Goal: Information Seeking & Learning: Learn about a topic

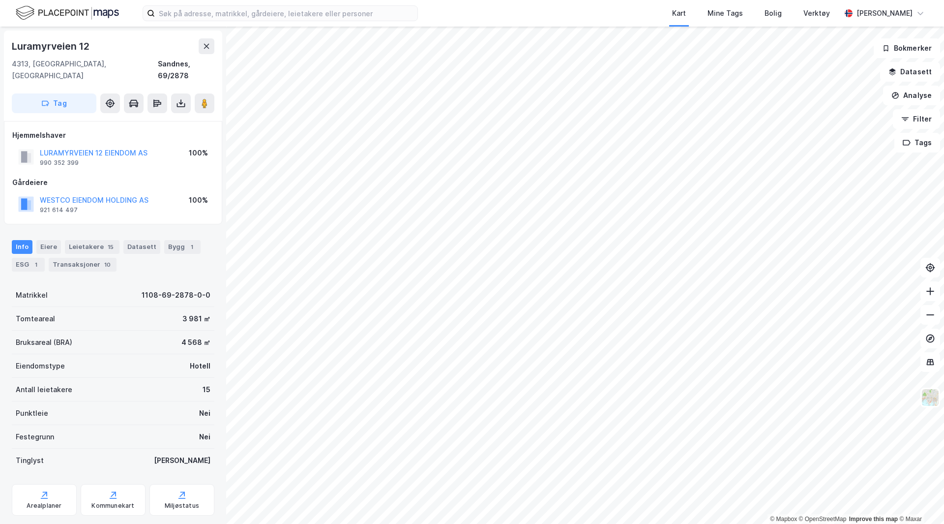
scroll to position [12, 0]
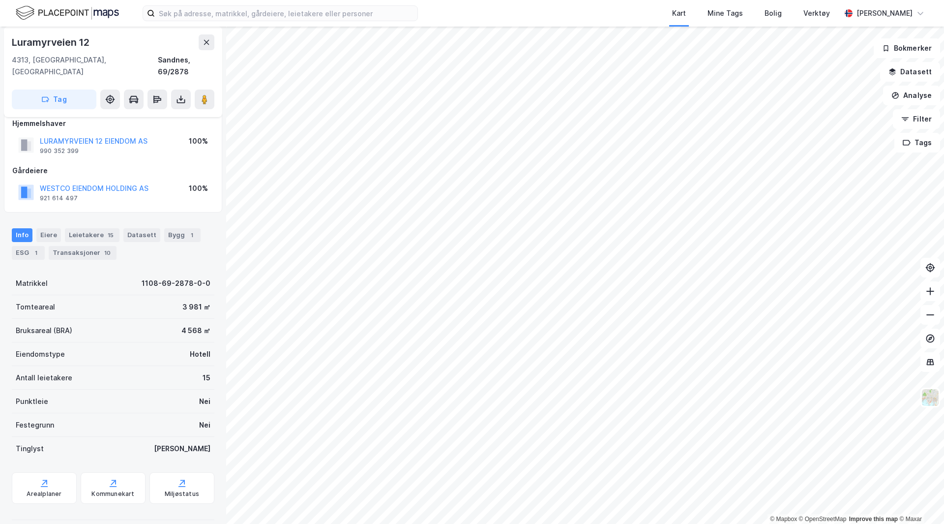
click at [90, 228] on div "Leietakere 15" at bounding box center [92, 235] width 55 height 14
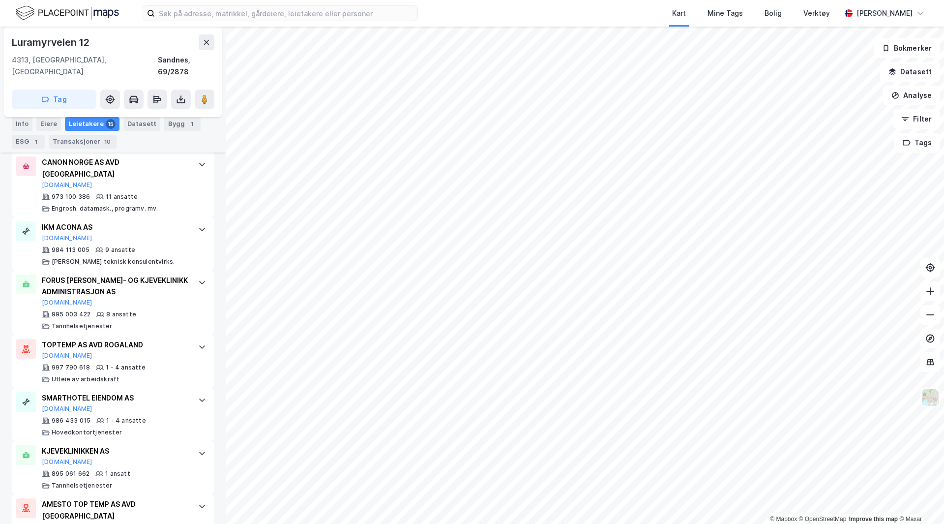
scroll to position [765, 0]
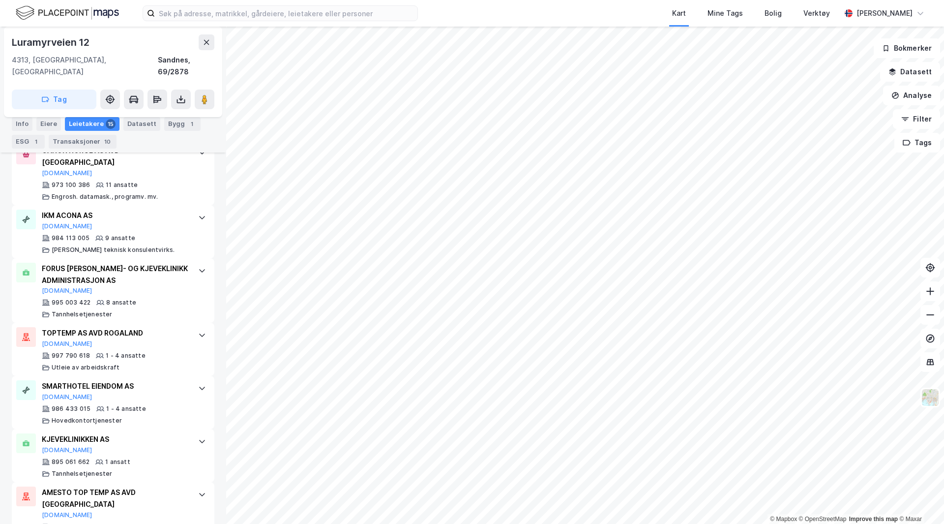
click at [45, 121] on div "Eiere" at bounding box center [48, 124] width 25 height 14
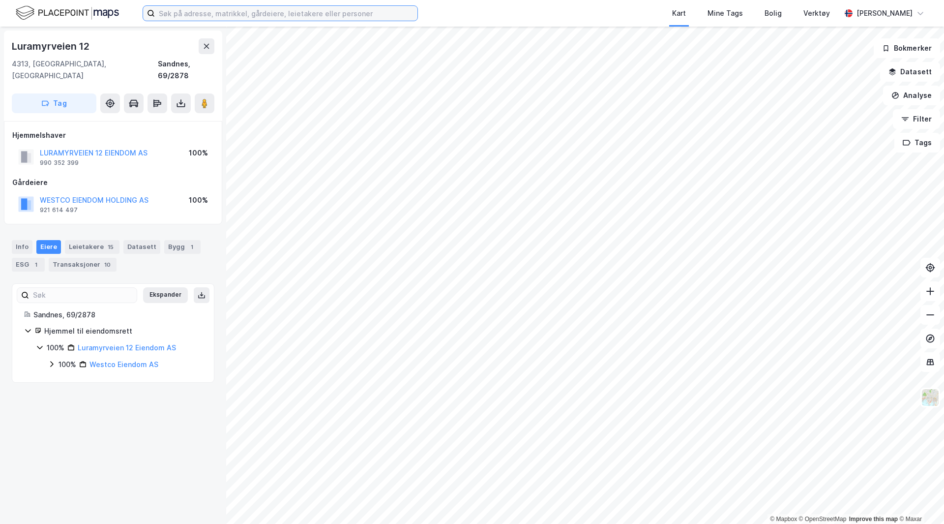
click at [316, 17] on input at bounding box center [286, 13] width 263 height 15
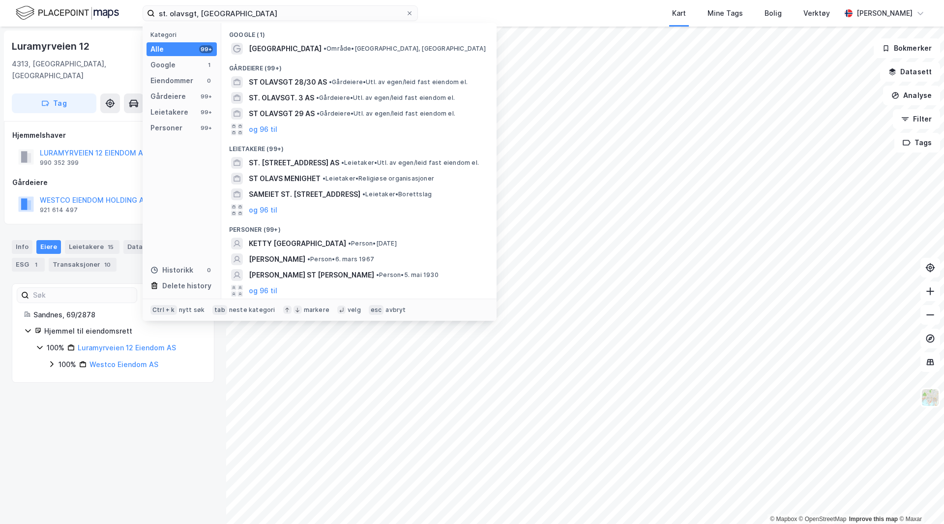
click at [324, 52] on span "• Område • [GEOGRAPHIC_DATA], [GEOGRAPHIC_DATA]" at bounding box center [405, 49] width 162 height 8
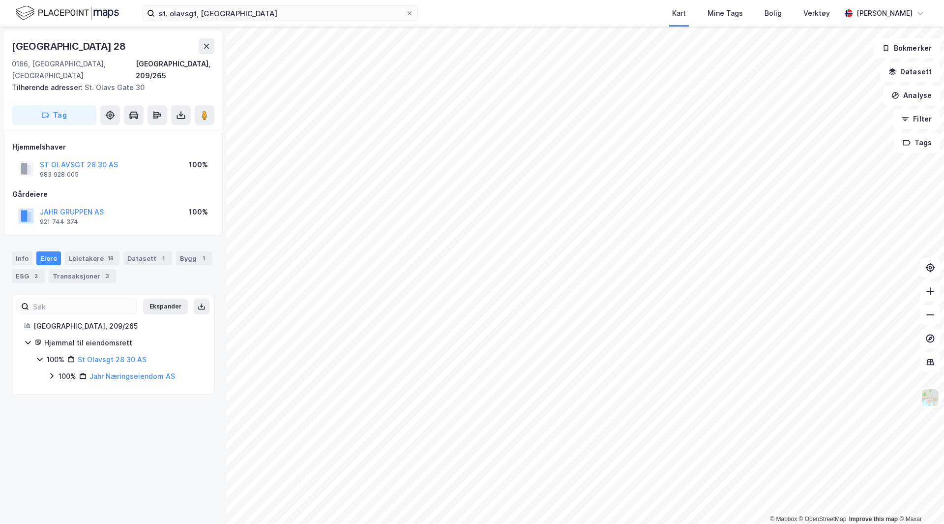
click at [0, 0] on button "JAHR GRUPPEN AS" at bounding box center [0, 0] width 0 height 0
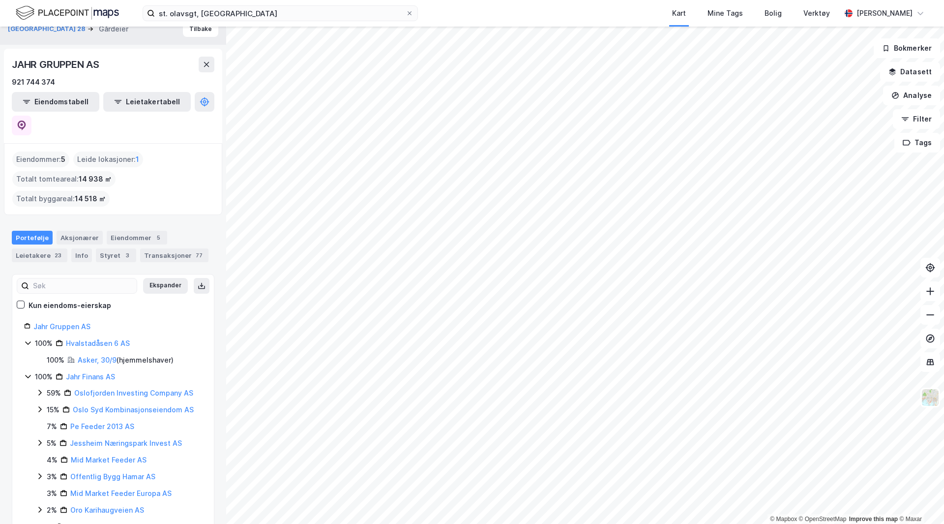
scroll to position [20, 0]
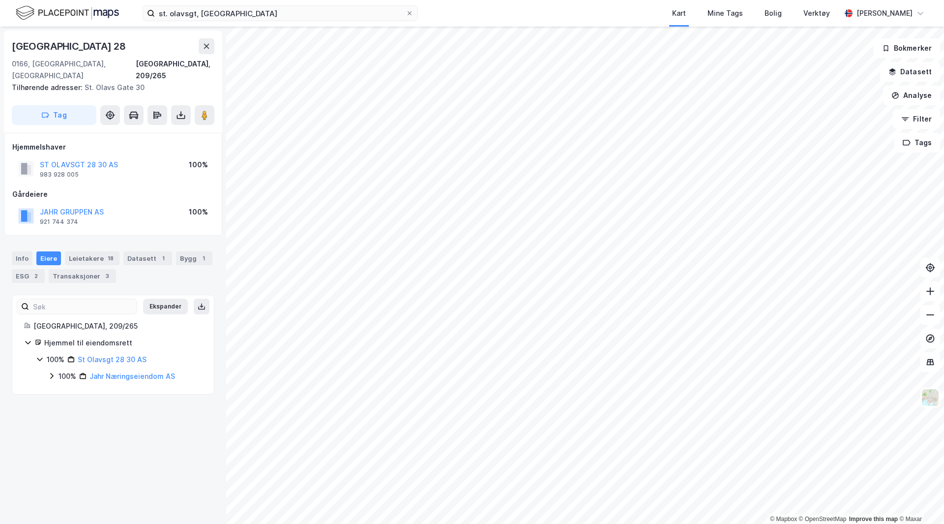
click at [100, 251] on div "Leietakere 18" at bounding box center [92, 258] width 55 height 14
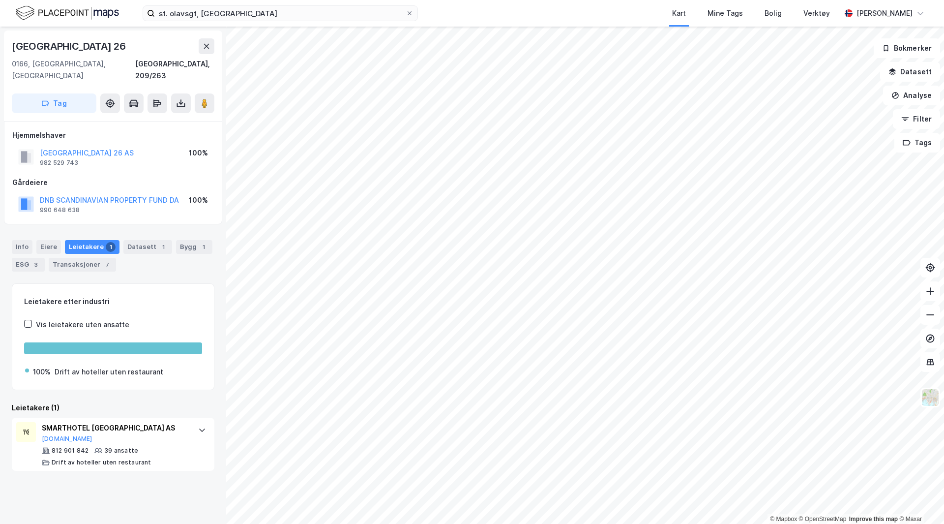
click at [94, 240] on div "Leietakere 1" at bounding box center [92, 247] width 55 height 14
click at [102, 260] on div "7" at bounding box center [107, 265] width 10 height 10
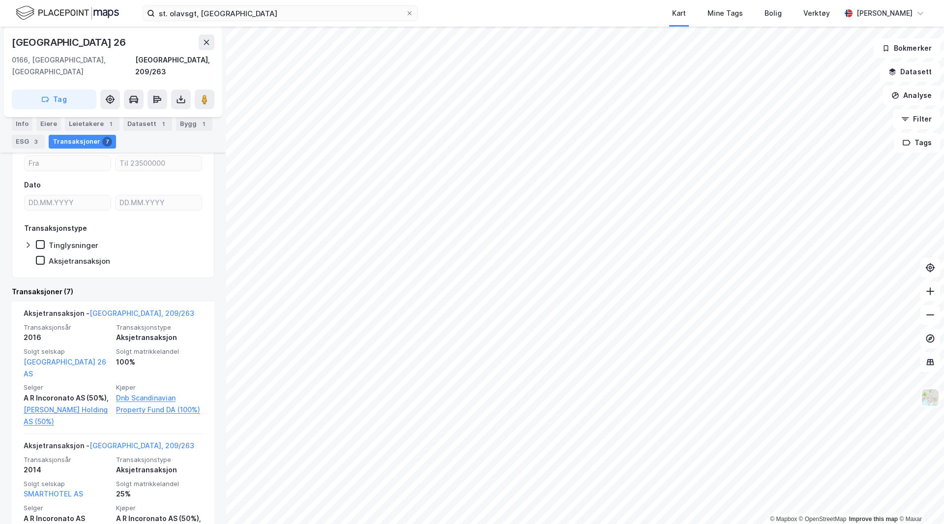
scroll to position [246, 0]
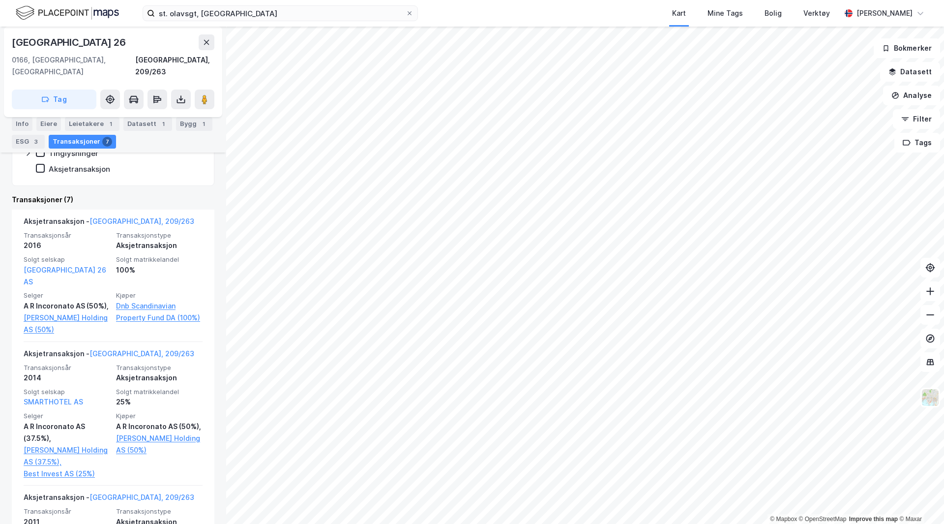
click at [100, 300] on div "A R Incoronato AS (50%)," at bounding box center [67, 306] width 87 height 12
click at [99, 239] on div "2016" at bounding box center [67, 245] width 87 height 12
click at [54, 215] on div "Aksjetransaksjon - [GEOGRAPHIC_DATA], 209/263" at bounding box center [109, 223] width 171 height 16
click at [47, 194] on div "Transaksjoner (7)" at bounding box center [113, 200] width 203 height 12
click at [62, 194] on div "Transaksjoner (7)" at bounding box center [113, 200] width 203 height 12
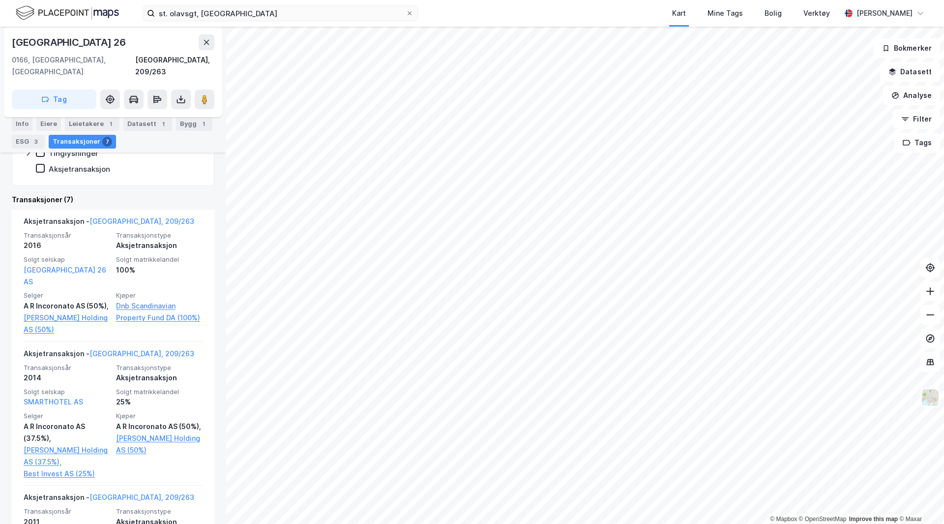
click at [922, 72] on button "Datasett" at bounding box center [910, 72] width 60 height 20
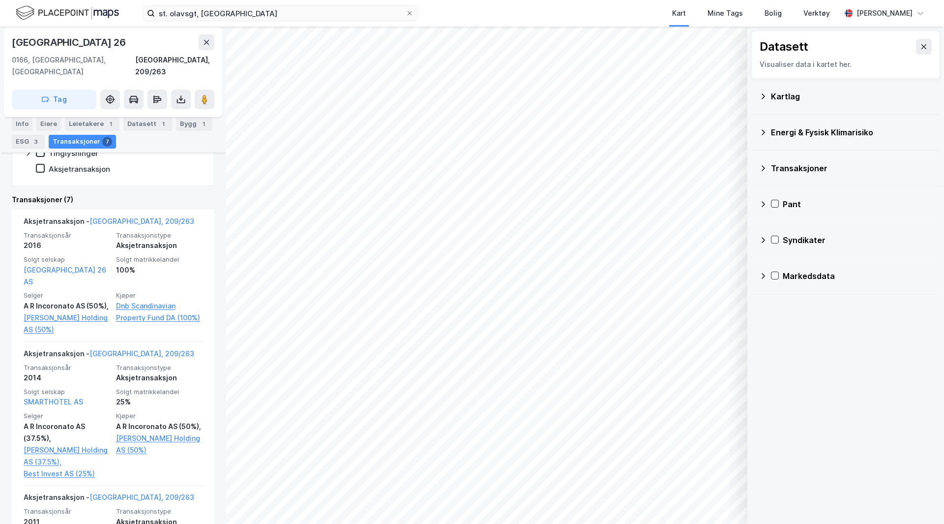
click at [764, 166] on icon at bounding box center [763, 168] width 8 height 8
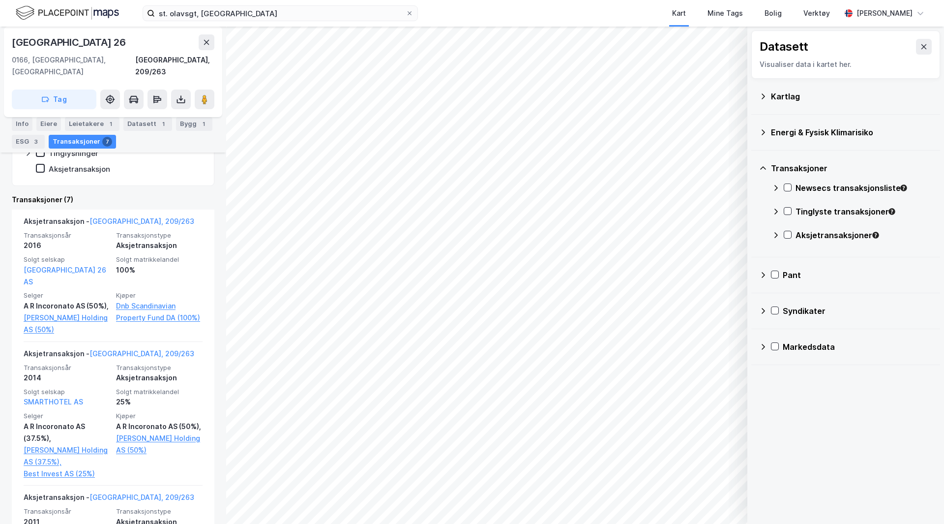
click at [787, 188] on icon at bounding box center [787, 187] width 7 height 7
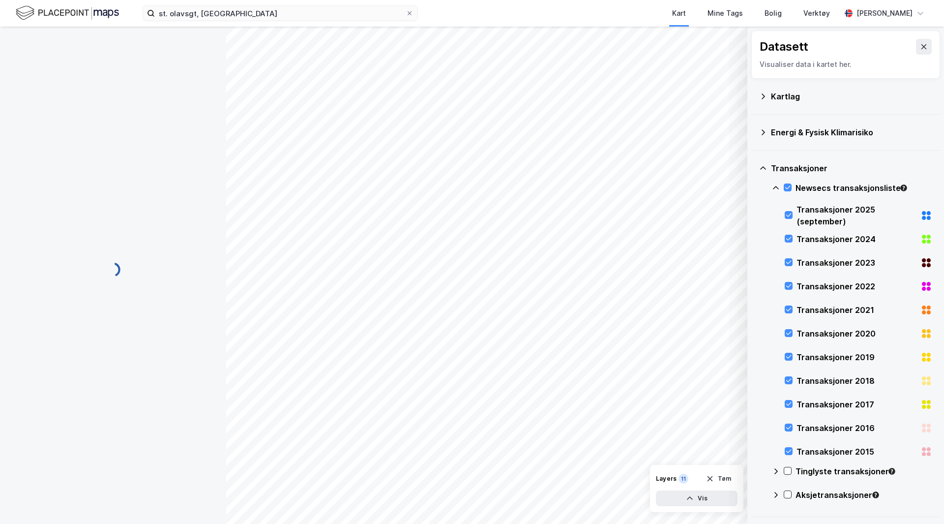
scroll to position [0, 0]
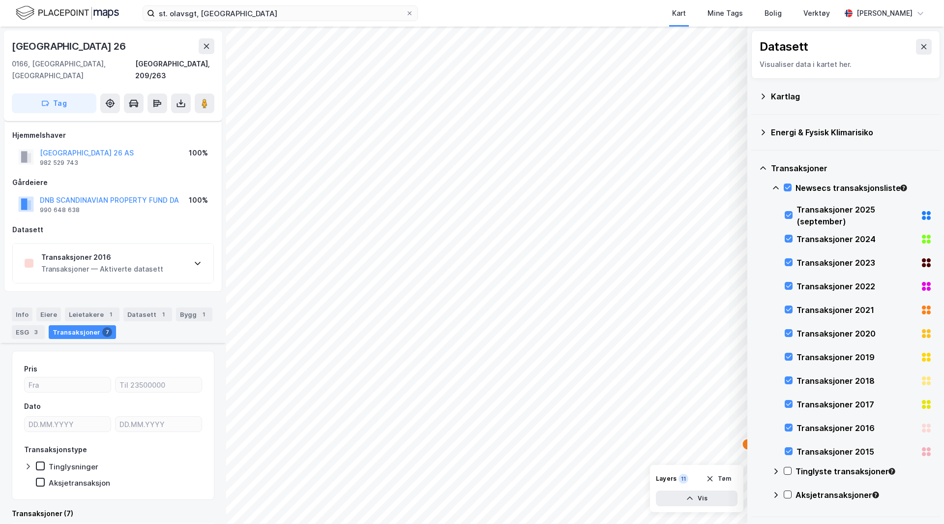
click at [126, 251] on div "Transaksjoner 2016" at bounding box center [102, 257] width 122 height 12
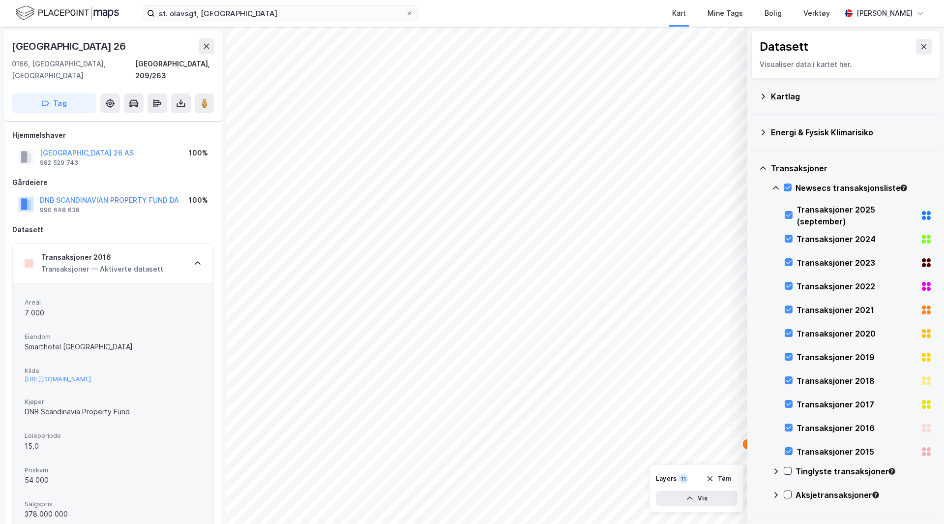
click at [91, 375] on div "[URL][DOMAIN_NAME]" at bounding box center [58, 379] width 66 height 8
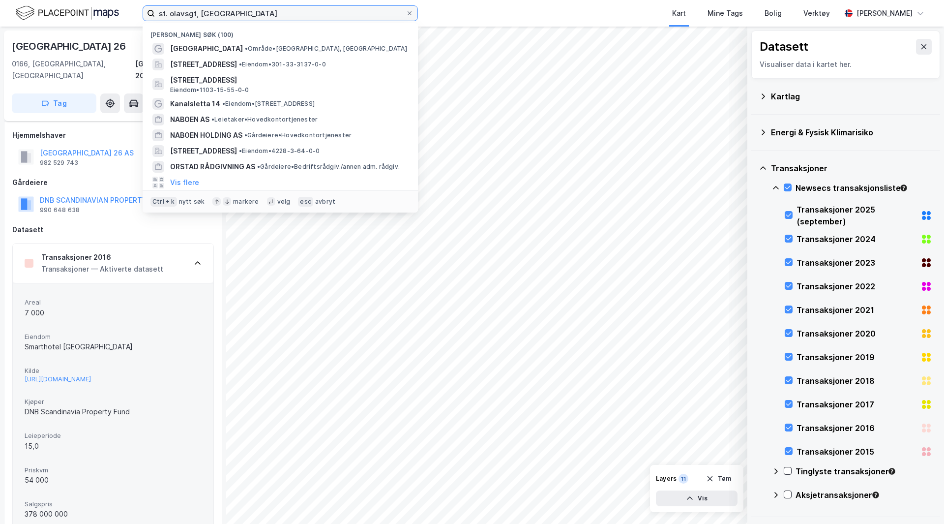
click at [233, 17] on input "st. olavsgt, [GEOGRAPHIC_DATA]" at bounding box center [280, 13] width 251 height 15
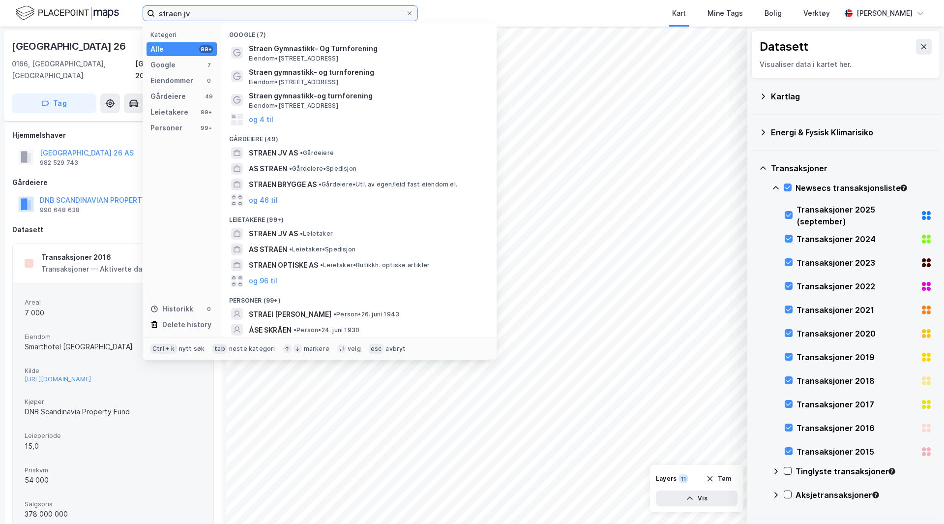
type input "straen jv"
click at [341, 155] on div "STRAEN JV AS • Gårdeiere" at bounding box center [368, 153] width 238 height 12
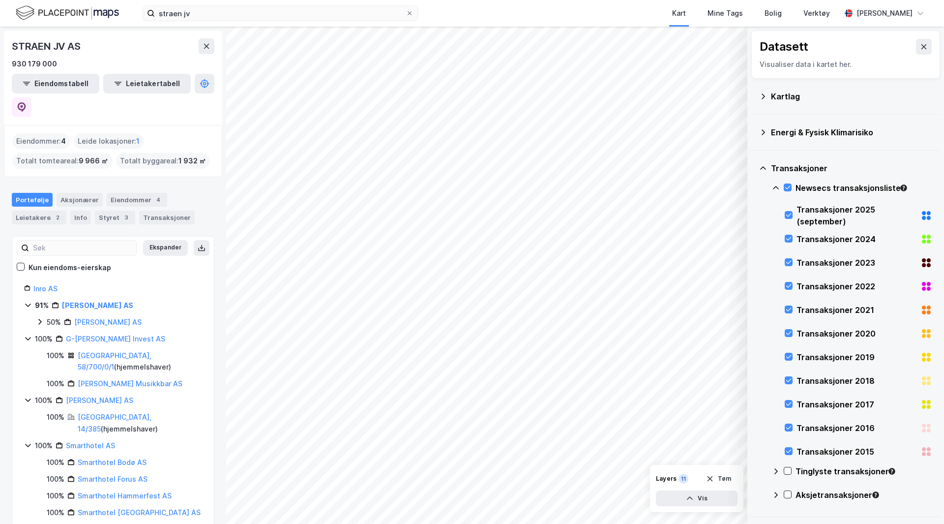
click at [53, 212] on div "2" at bounding box center [58, 217] width 10 height 10
